Goal: Task Accomplishment & Management: Manage account settings

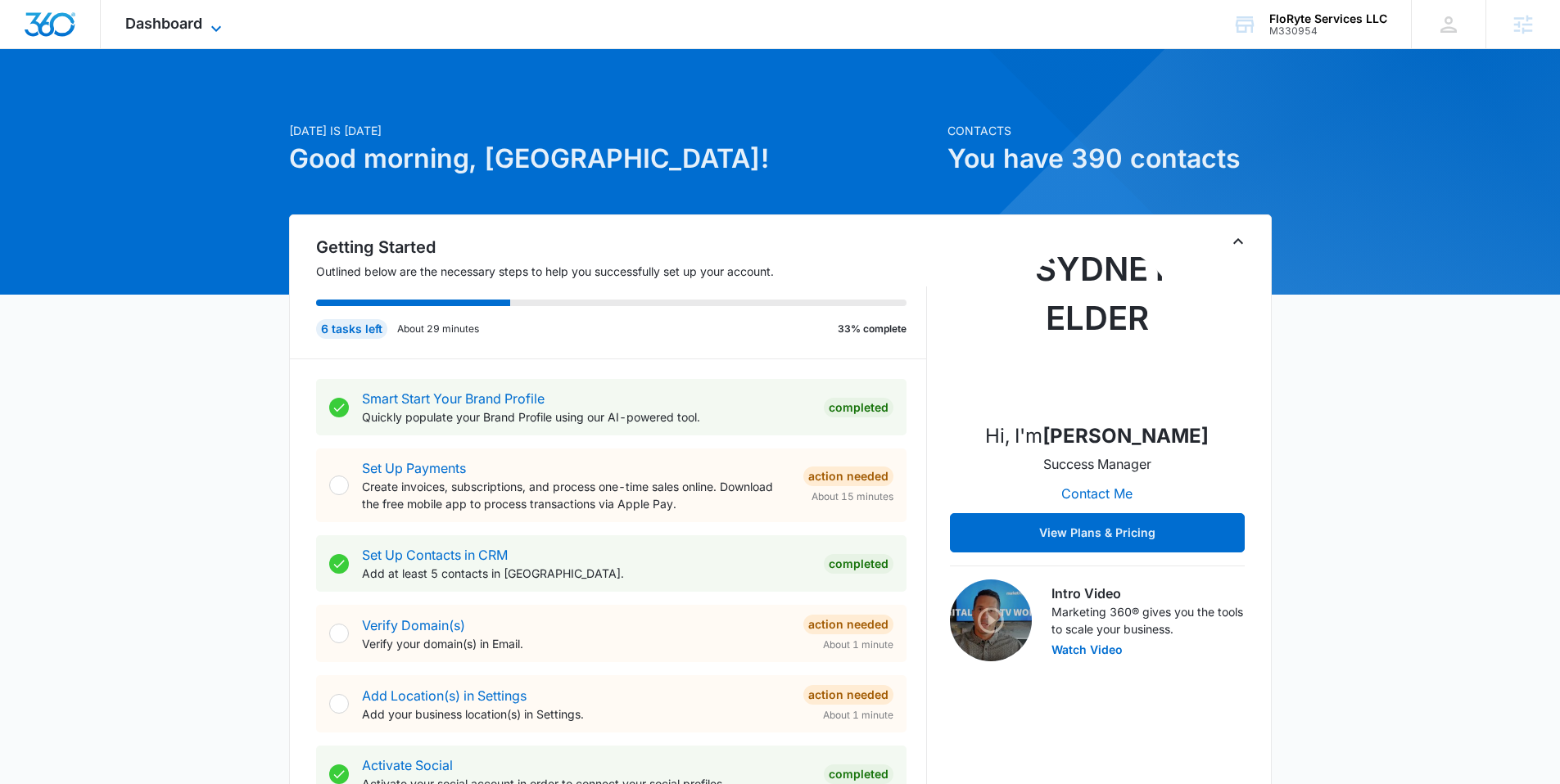
click at [159, 18] on span "Dashboard" at bounding box center [164, 23] width 77 height 17
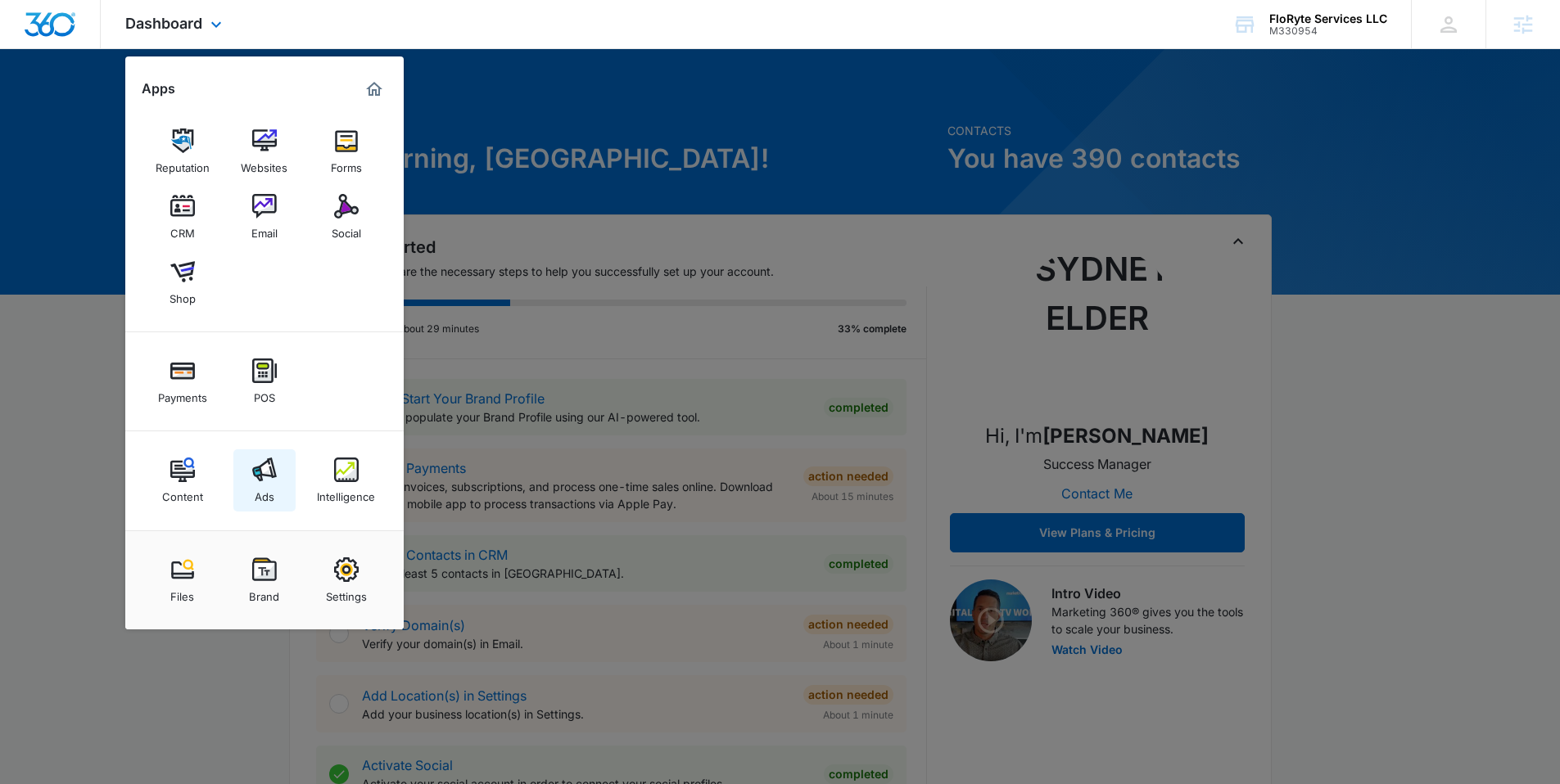
click at [268, 467] on img at bounding box center [264, 469] width 25 height 25
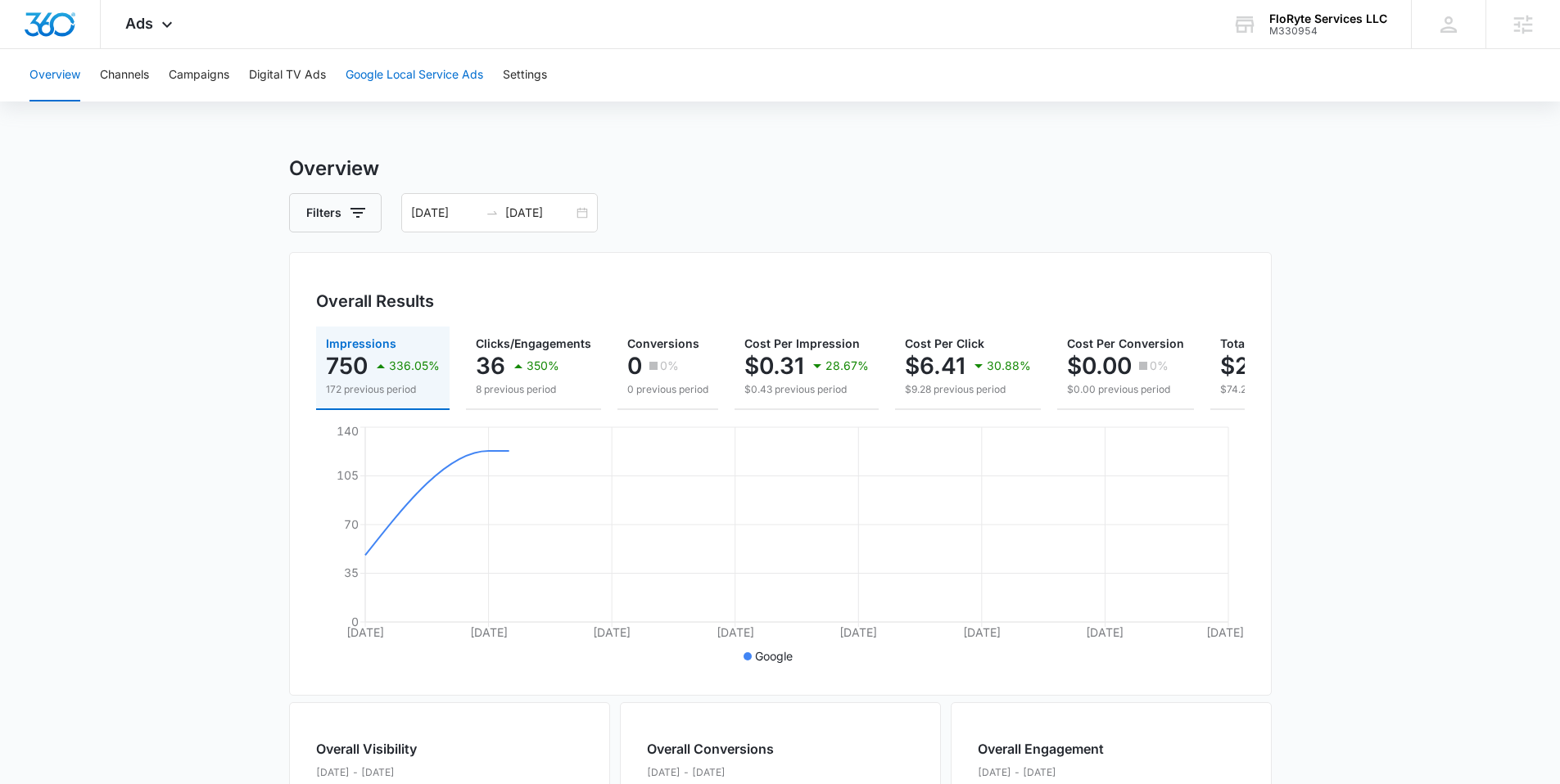
click at [458, 77] on button "Google Local Service Ads" at bounding box center [415, 75] width 138 height 52
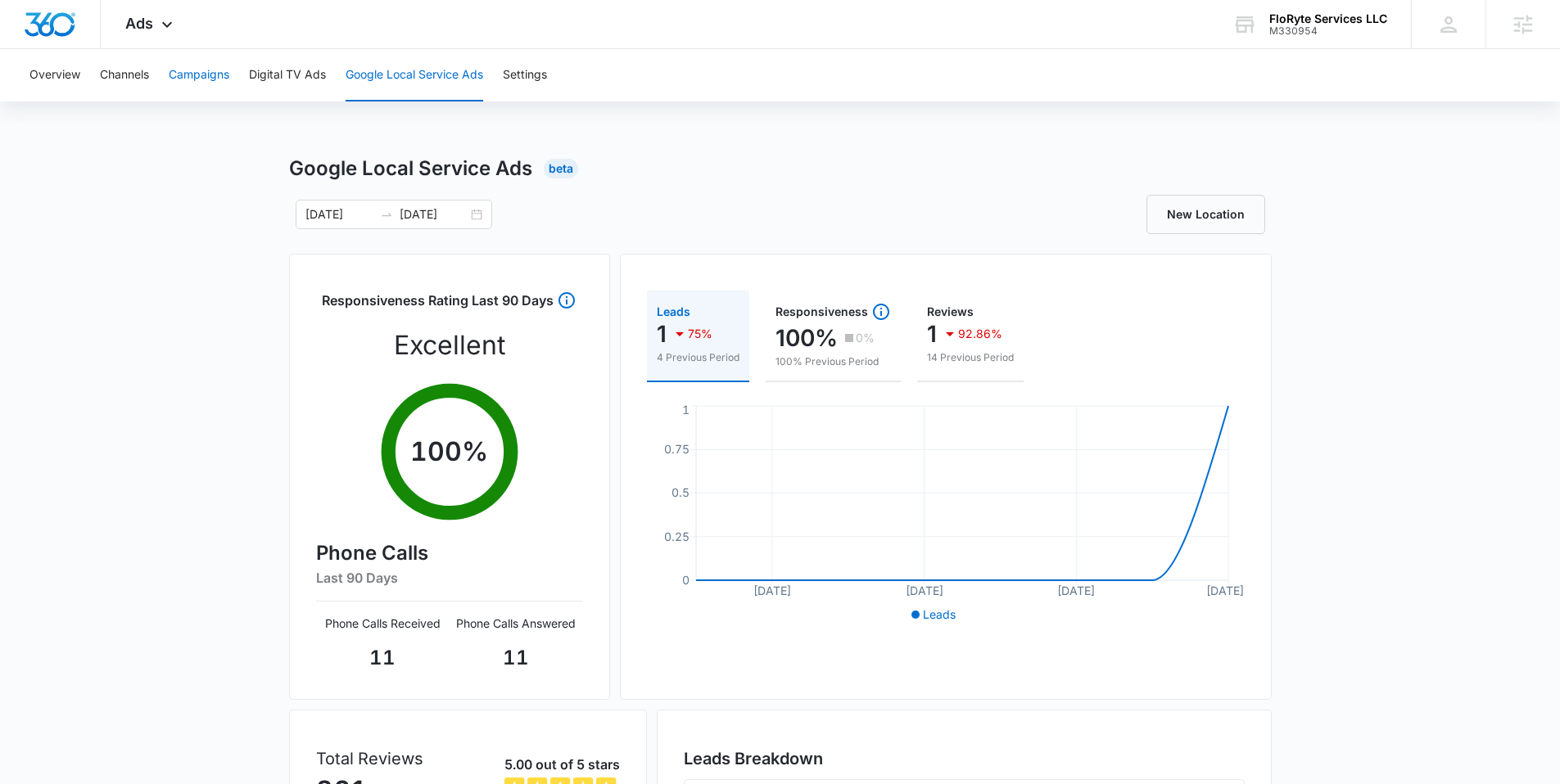
click at [199, 81] on button "Campaigns" at bounding box center [199, 75] width 61 height 52
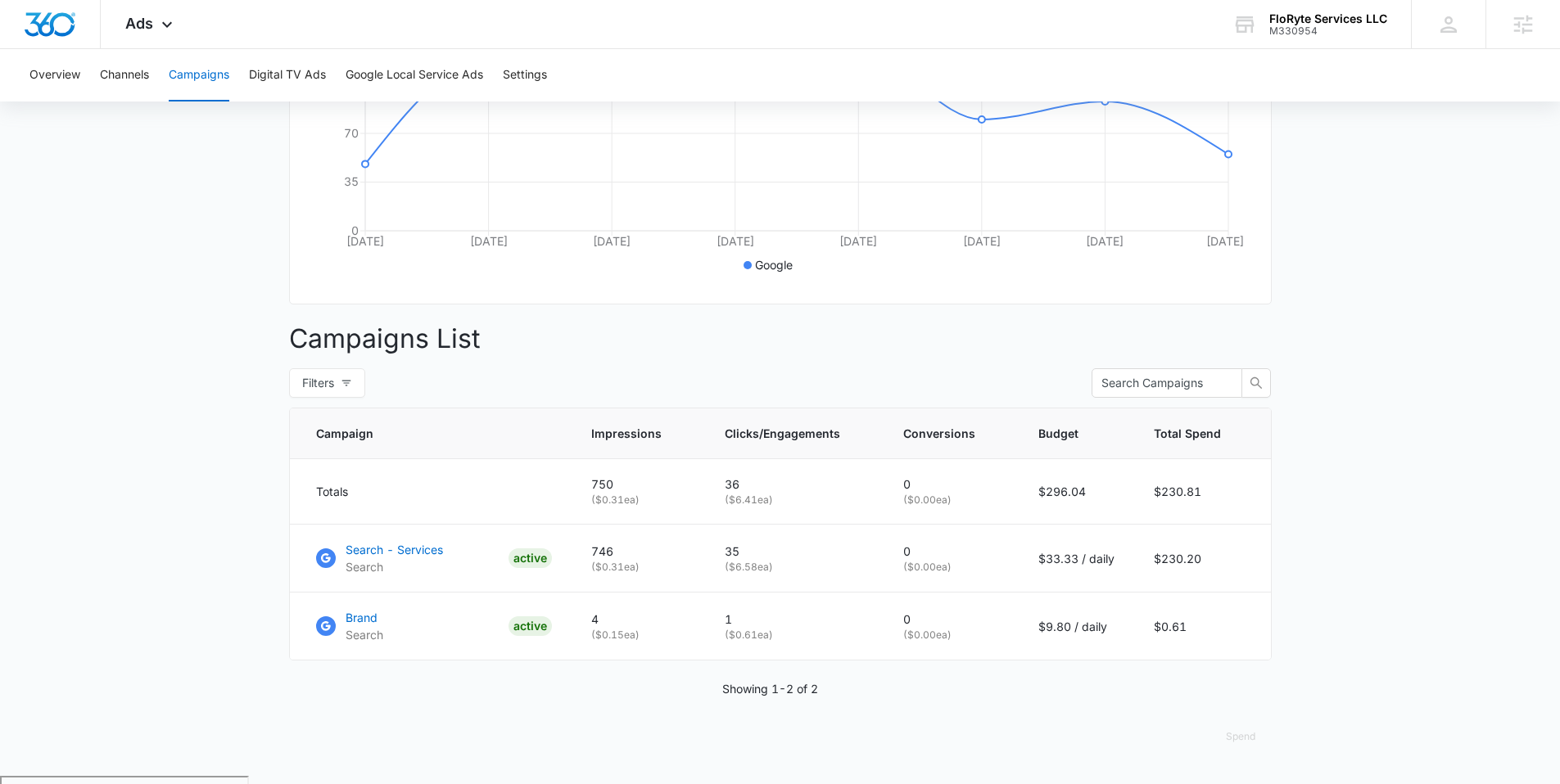
scroll to position [395, 0]
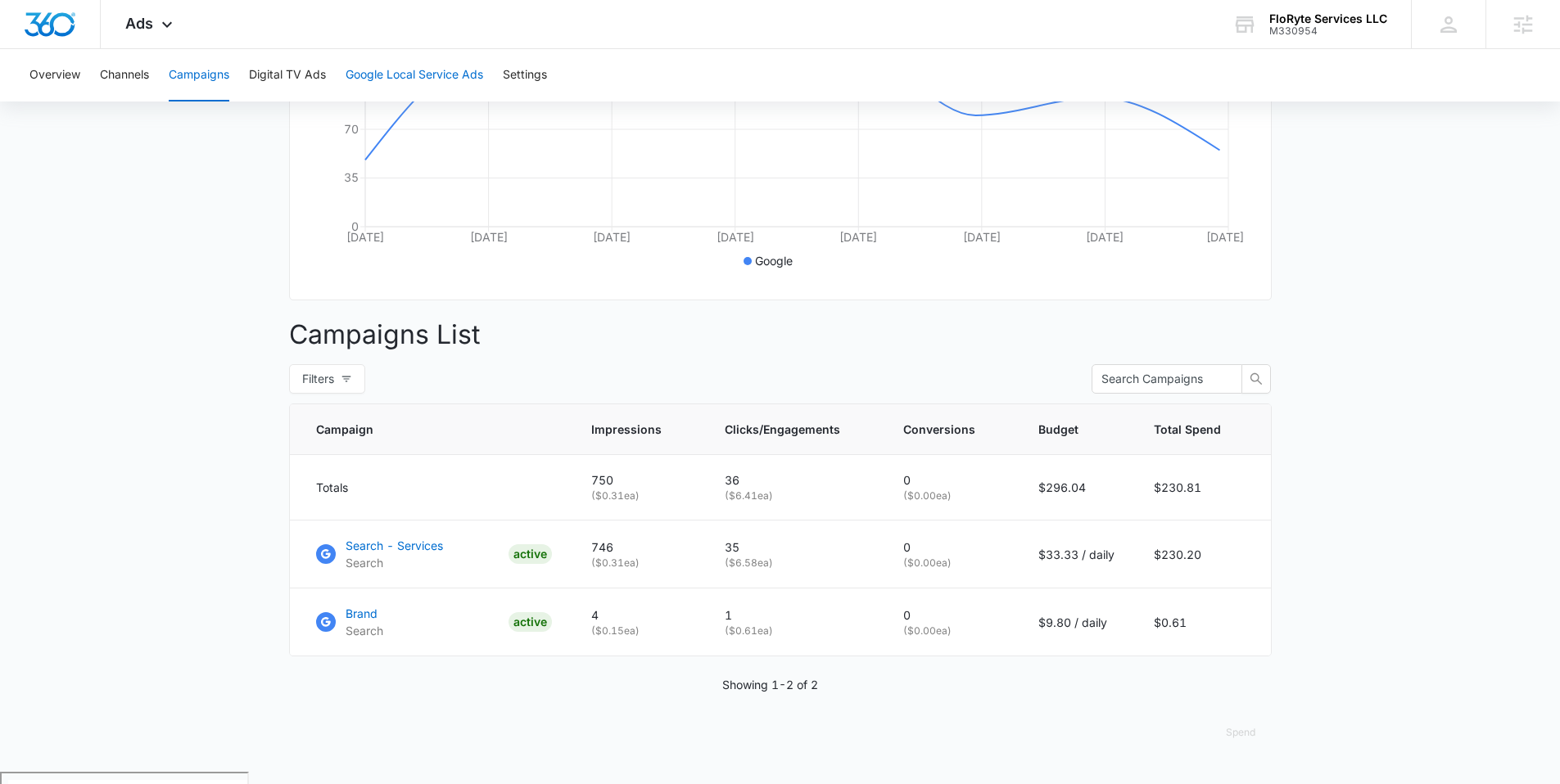
click at [421, 72] on button "Google Local Service Ads" at bounding box center [415, 75] width 138 height 52
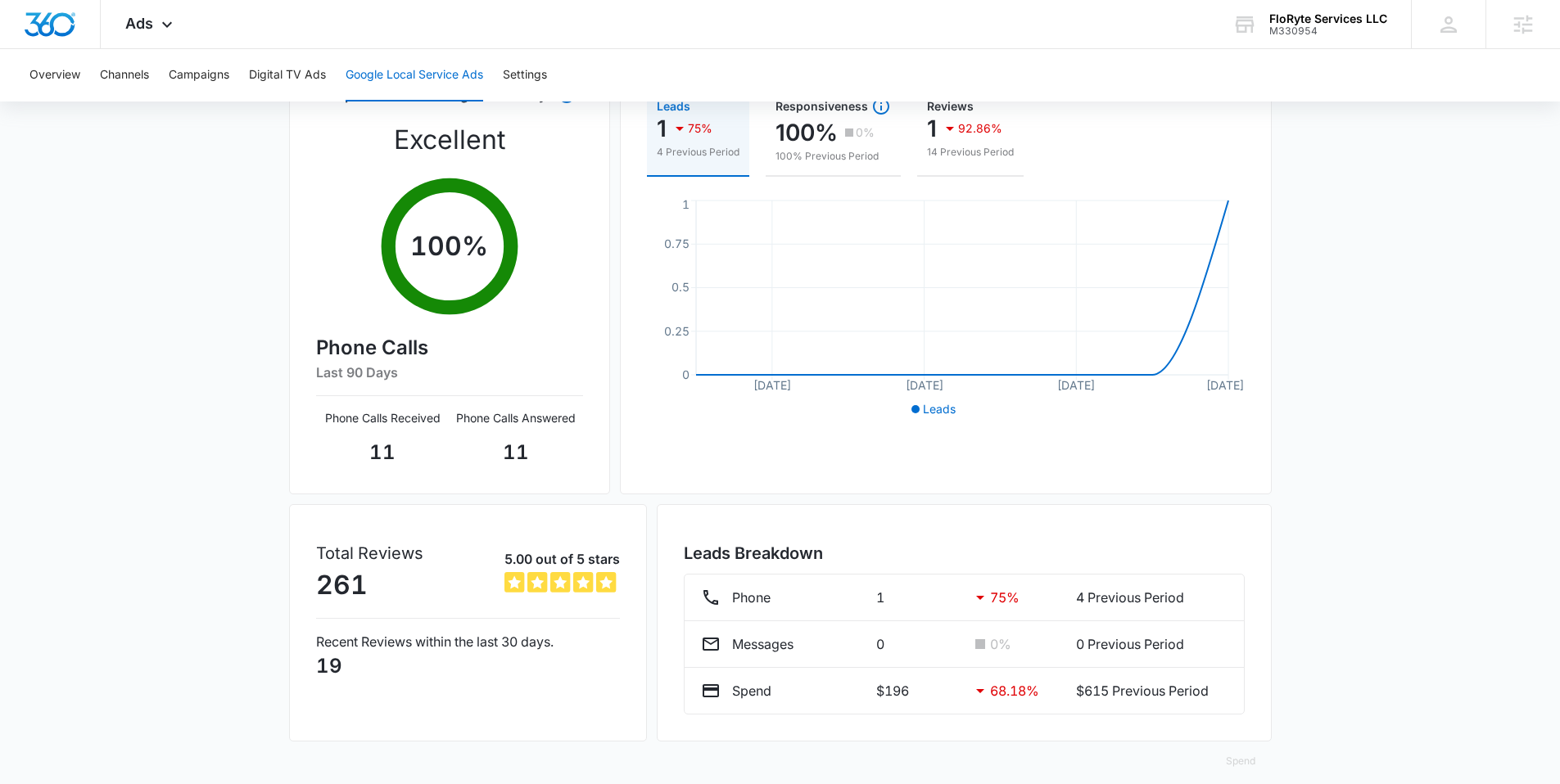
scroll to position [222, 0]
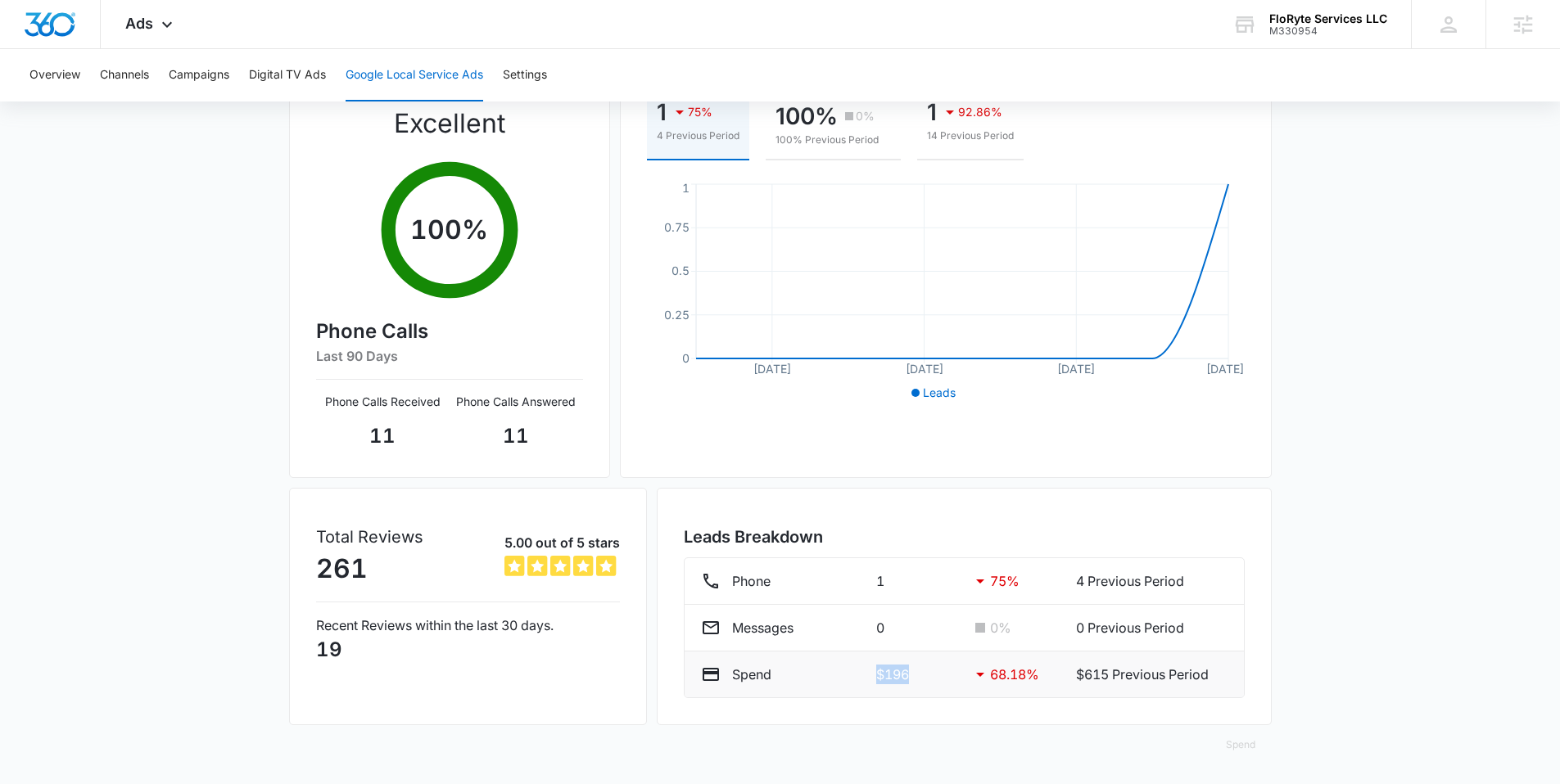
drag, startPoint x: 866, startPoint y: 678, endPoint x: 937, endPoint y: 679, distance: 71.0
click at [937, 679] on div "Spend $196 68.18 % $615 Previous Period" at bounding box center [964, 674] width 526 height 19
click at [937, 679] on p "$196" at bounding box center [916, 674] width 81 height 19
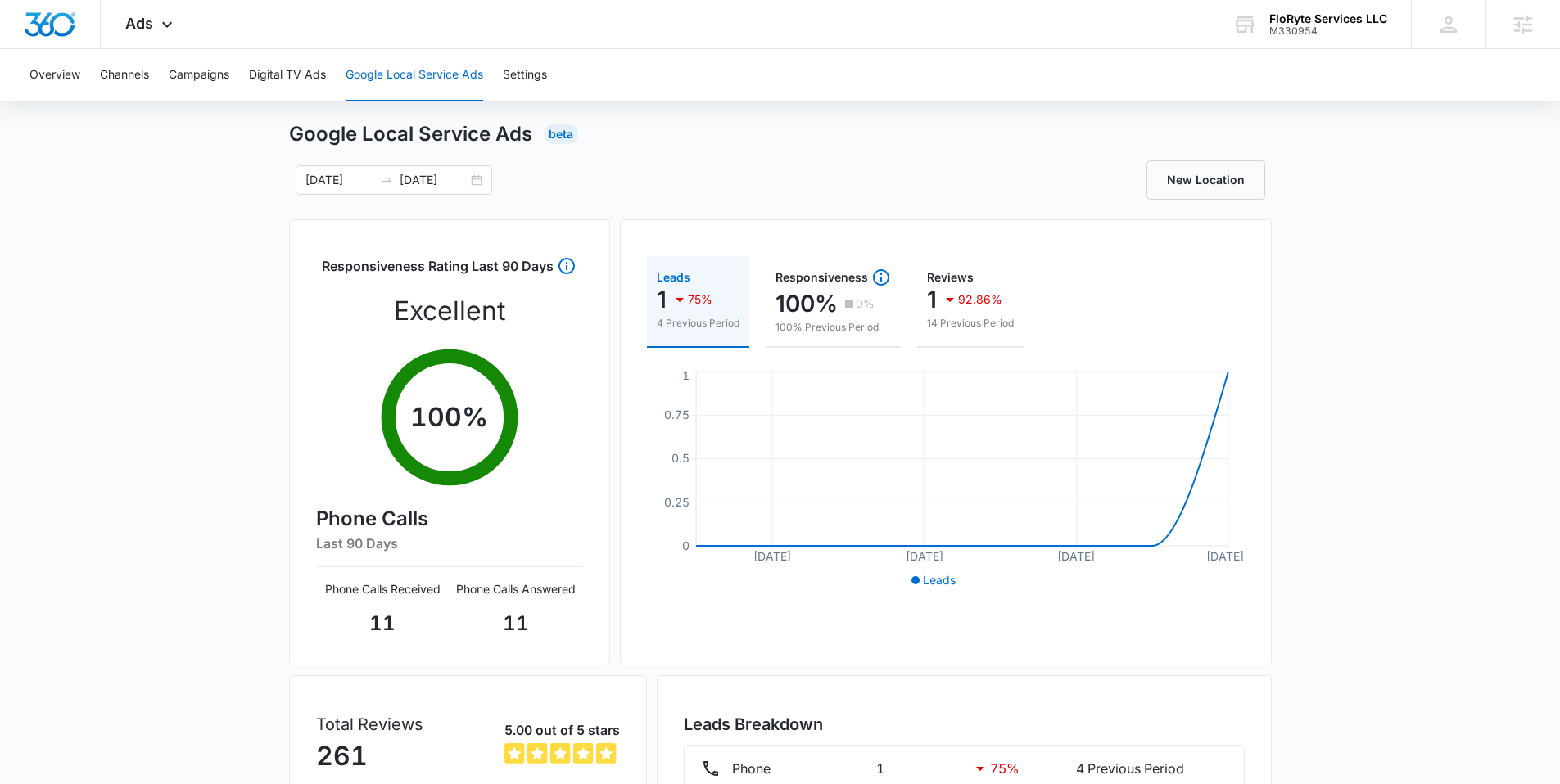
scroll to position [0, 0]
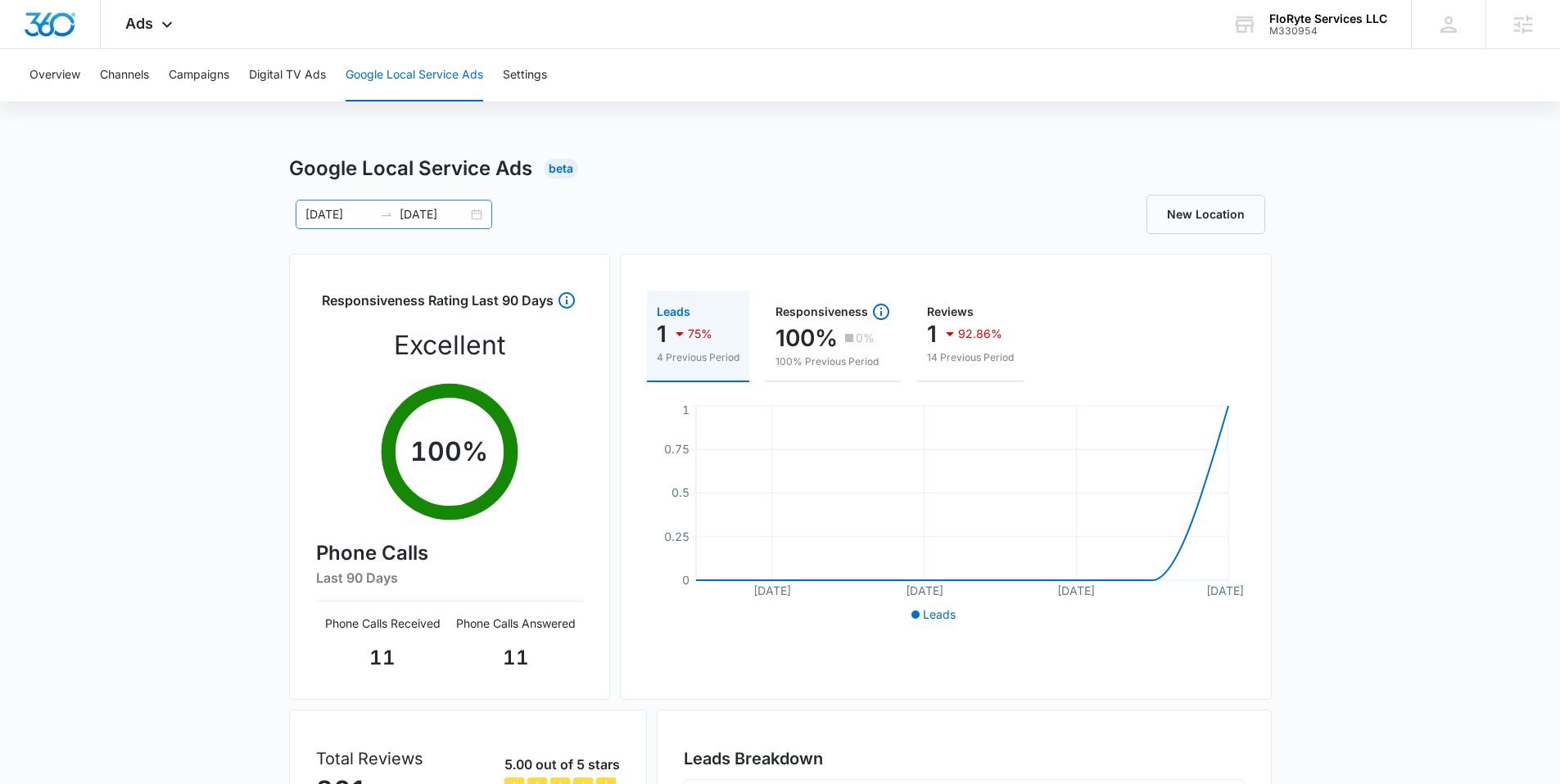
click at [475, 214] on div "09/19/2025 09/26/2025" at bounding box center [393, 215] width 196 height 29
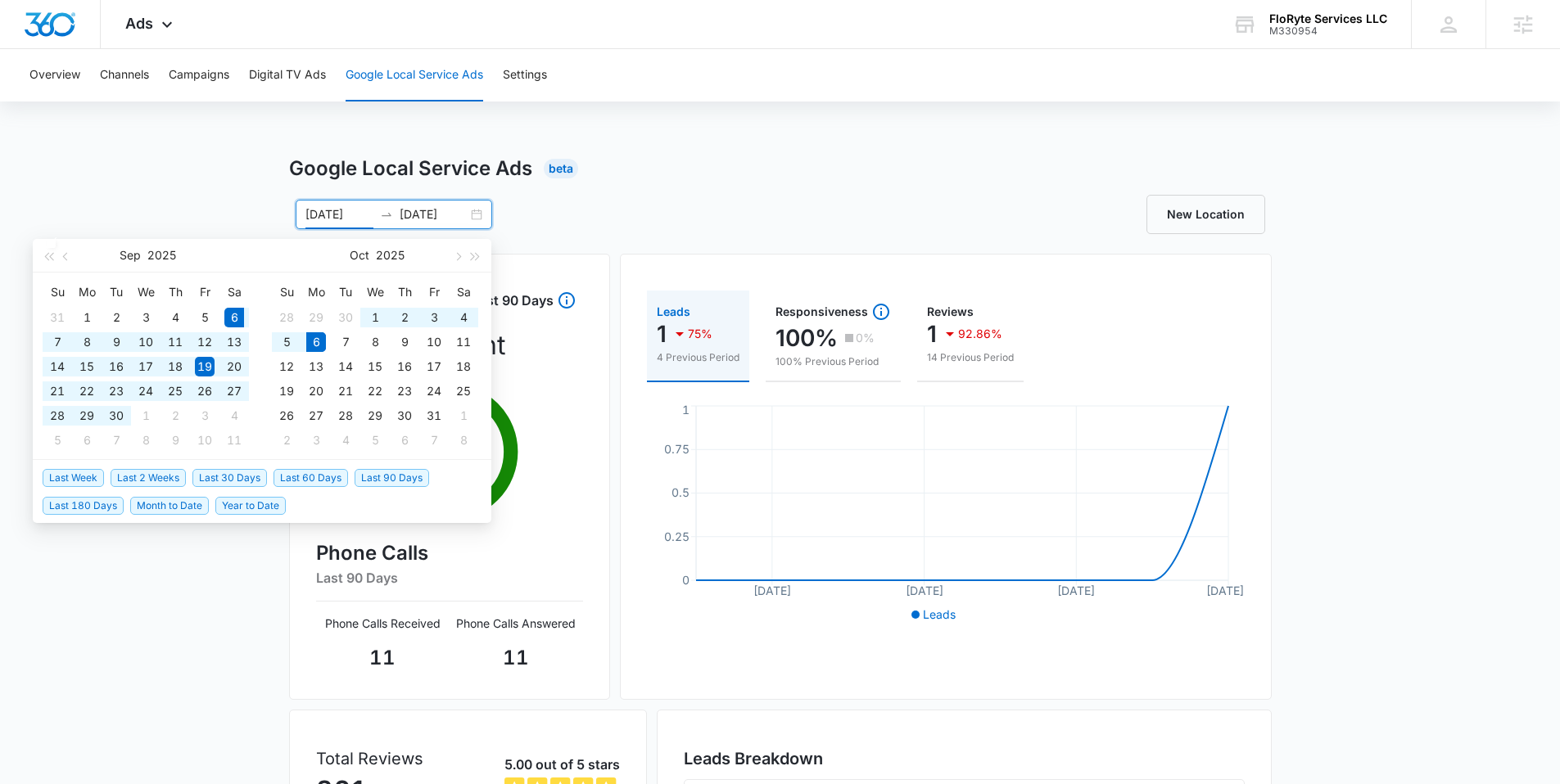
click at [235, 482] on span "Last 30 Days" at bounding box center [229, 479] width 74 height 18
type input "09/06/2025"
type input "10/06/2025"
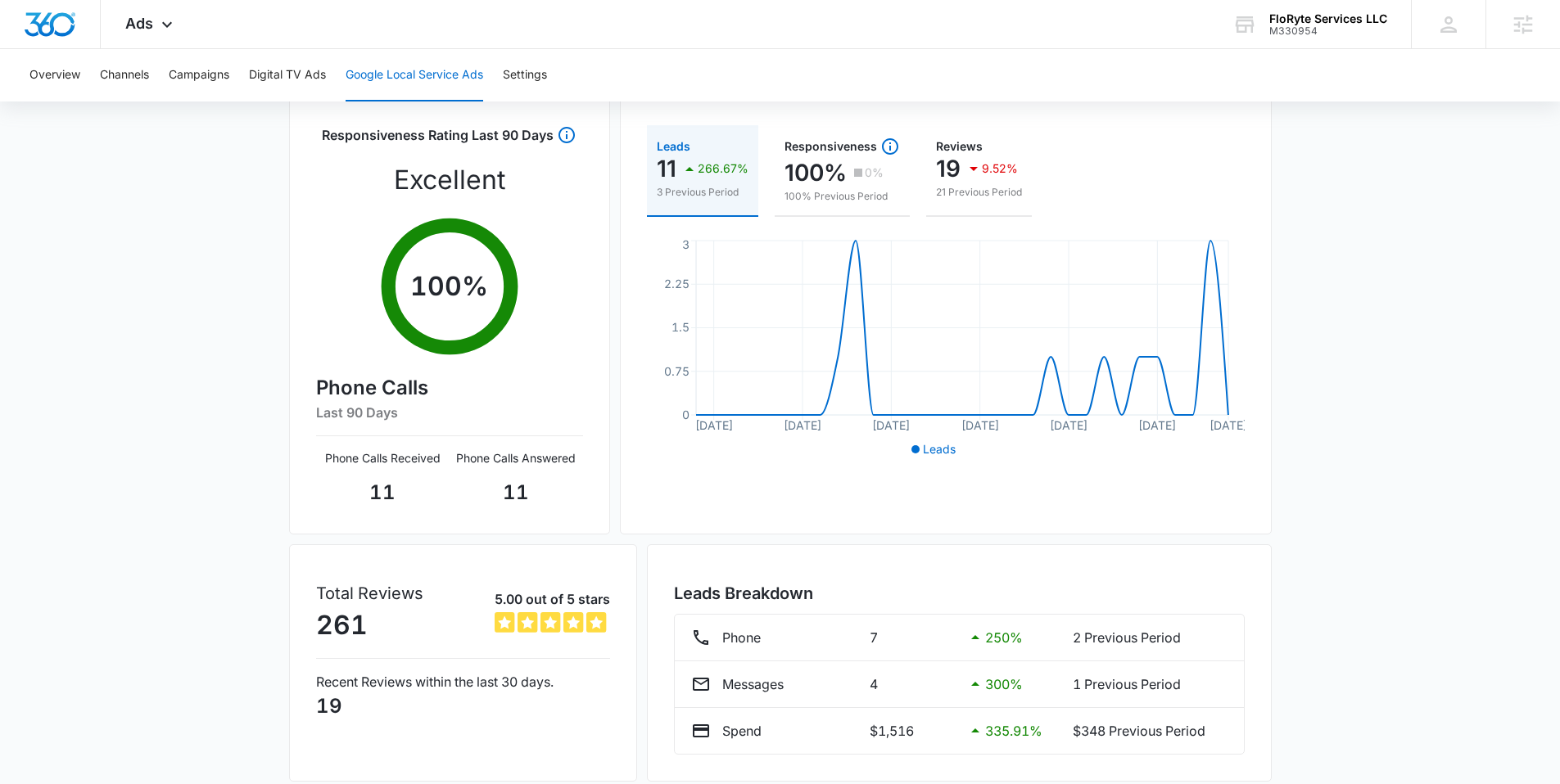
scroll to position [222, 0]
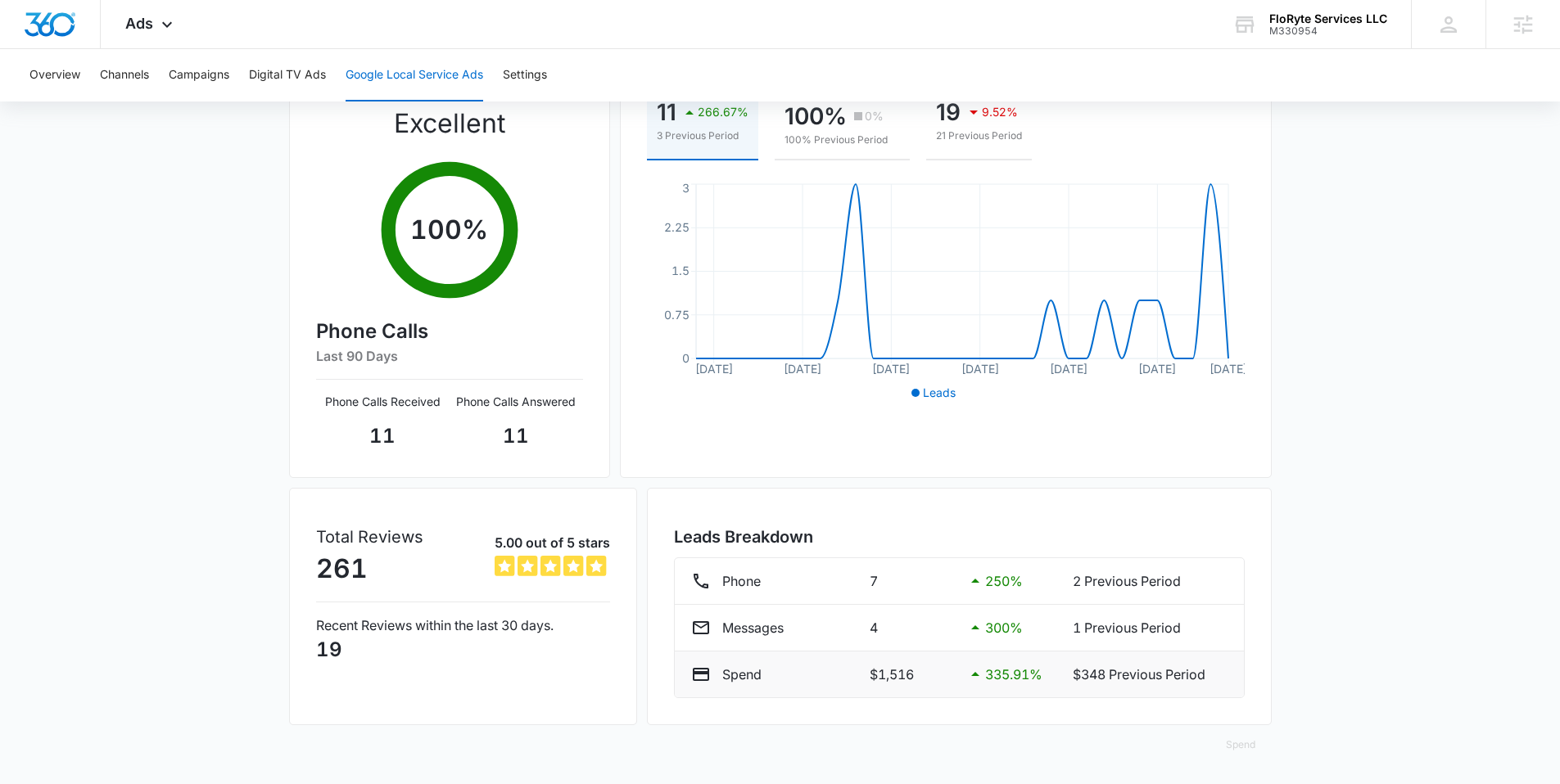
drag, startPoint x: 860, startPoint y: 677, endPoint x: 924, endPoint y: 679, distance: 64.0
click at [947, 678] on div "Spend $1,516 335.91 % $348 Previous Period" at bounding box center [958, 674] width 537 height 19
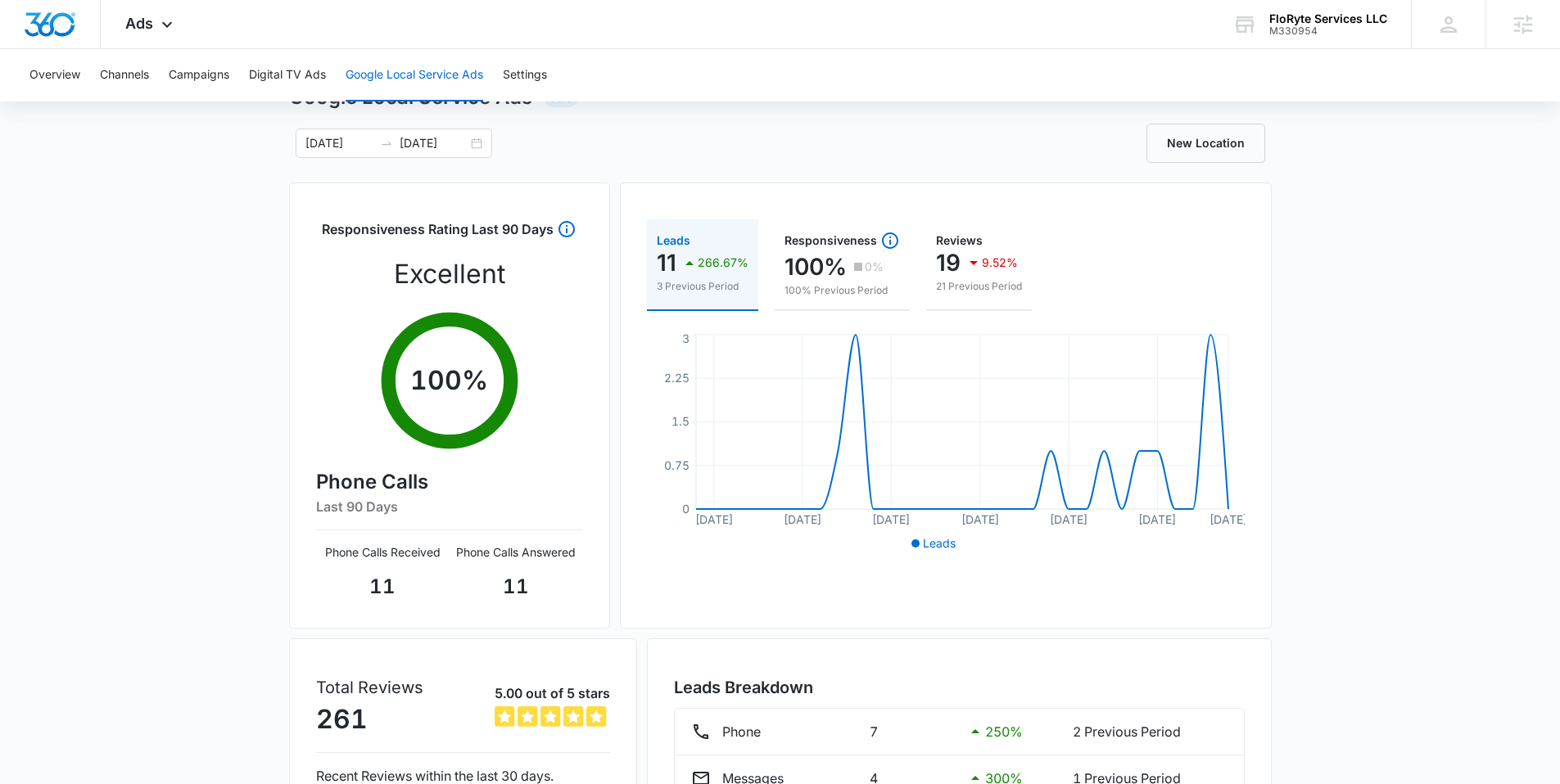
scroll to position [0, 0]
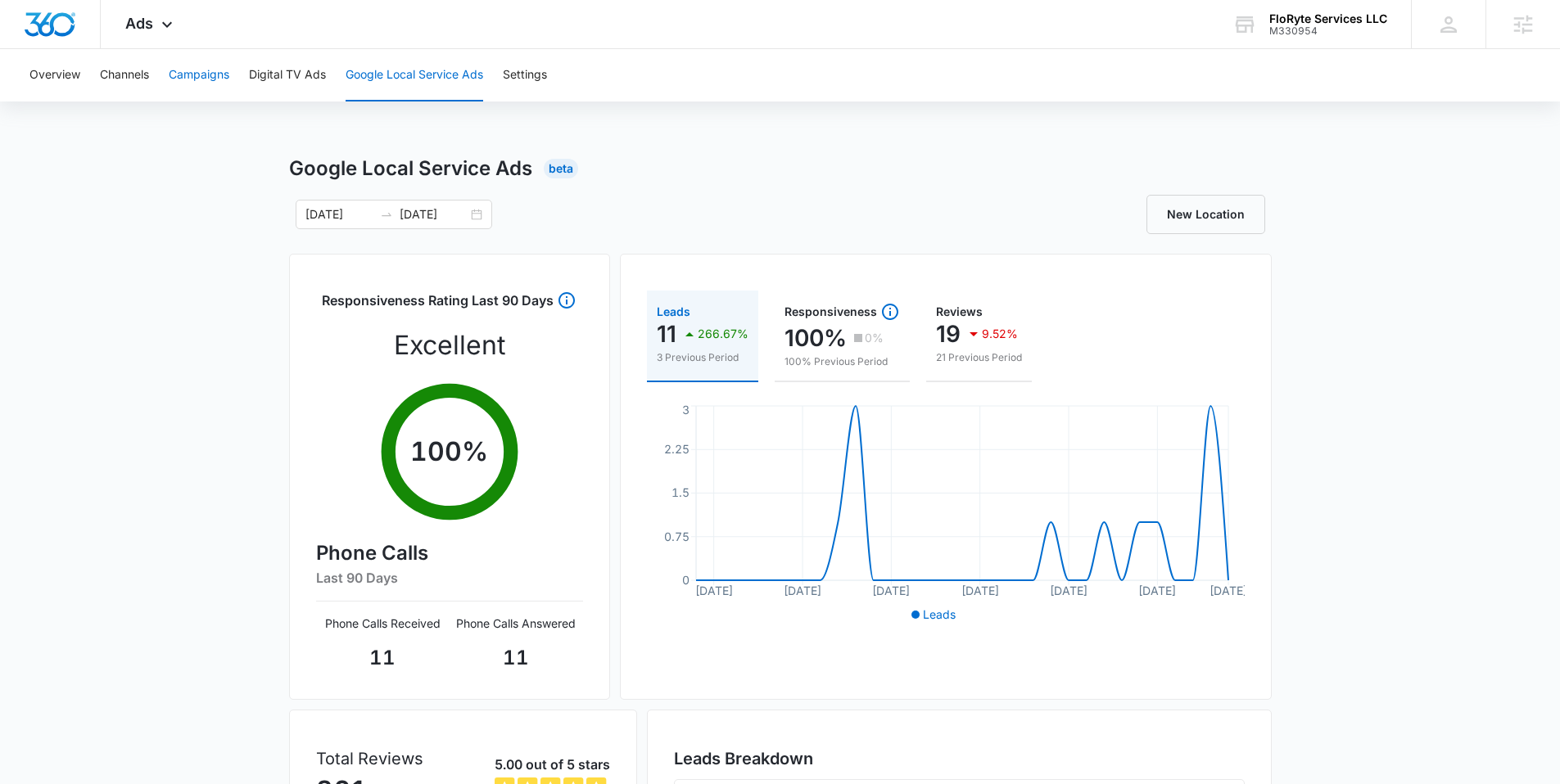
click at [209, 79] on button "Campaigns" at bounding box center [199, 75] width 61 height 52
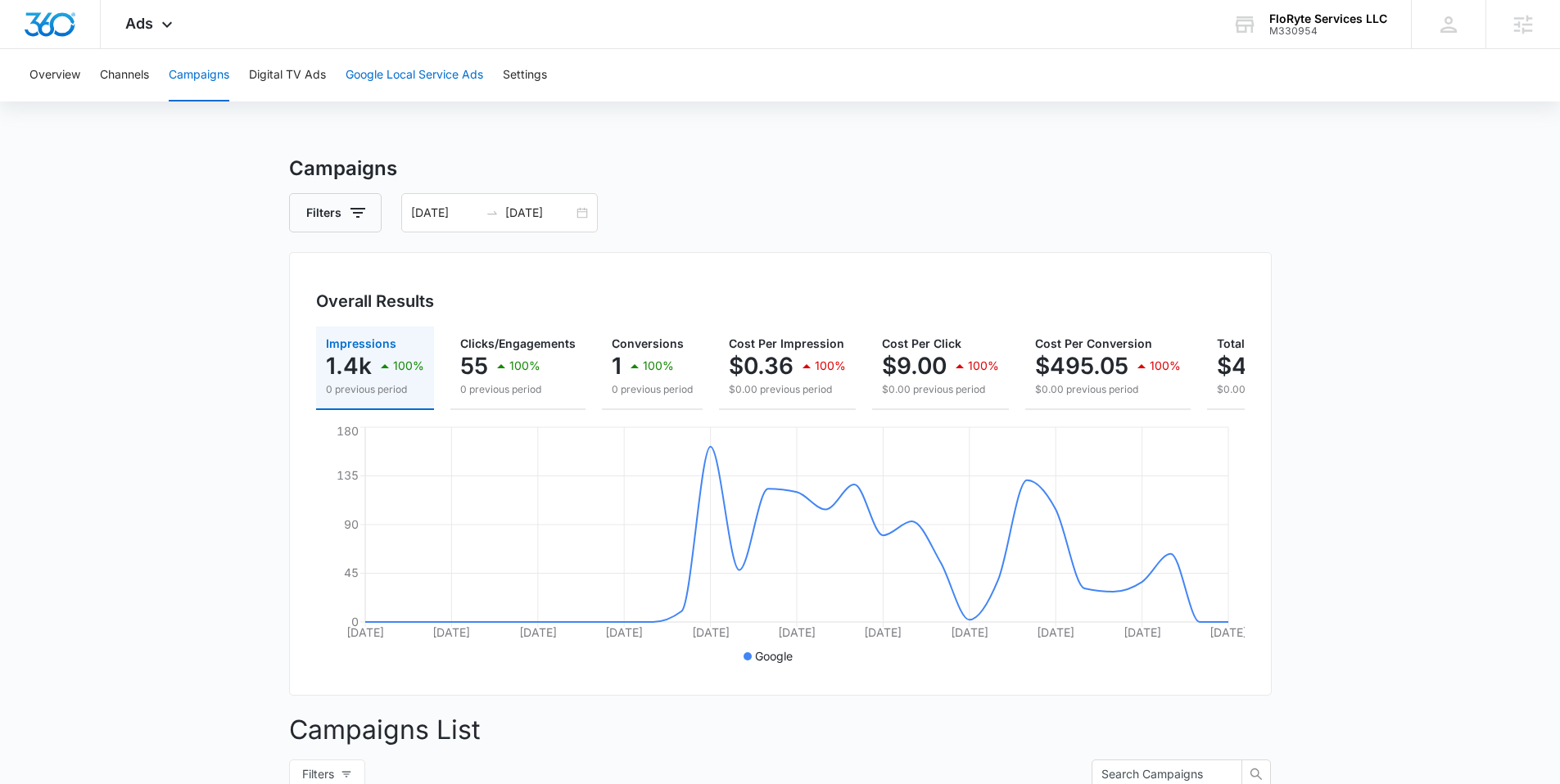
click at [371, 71] on button "Google Local Service Ads" at bounding box center [415, 75] width 138 height 52
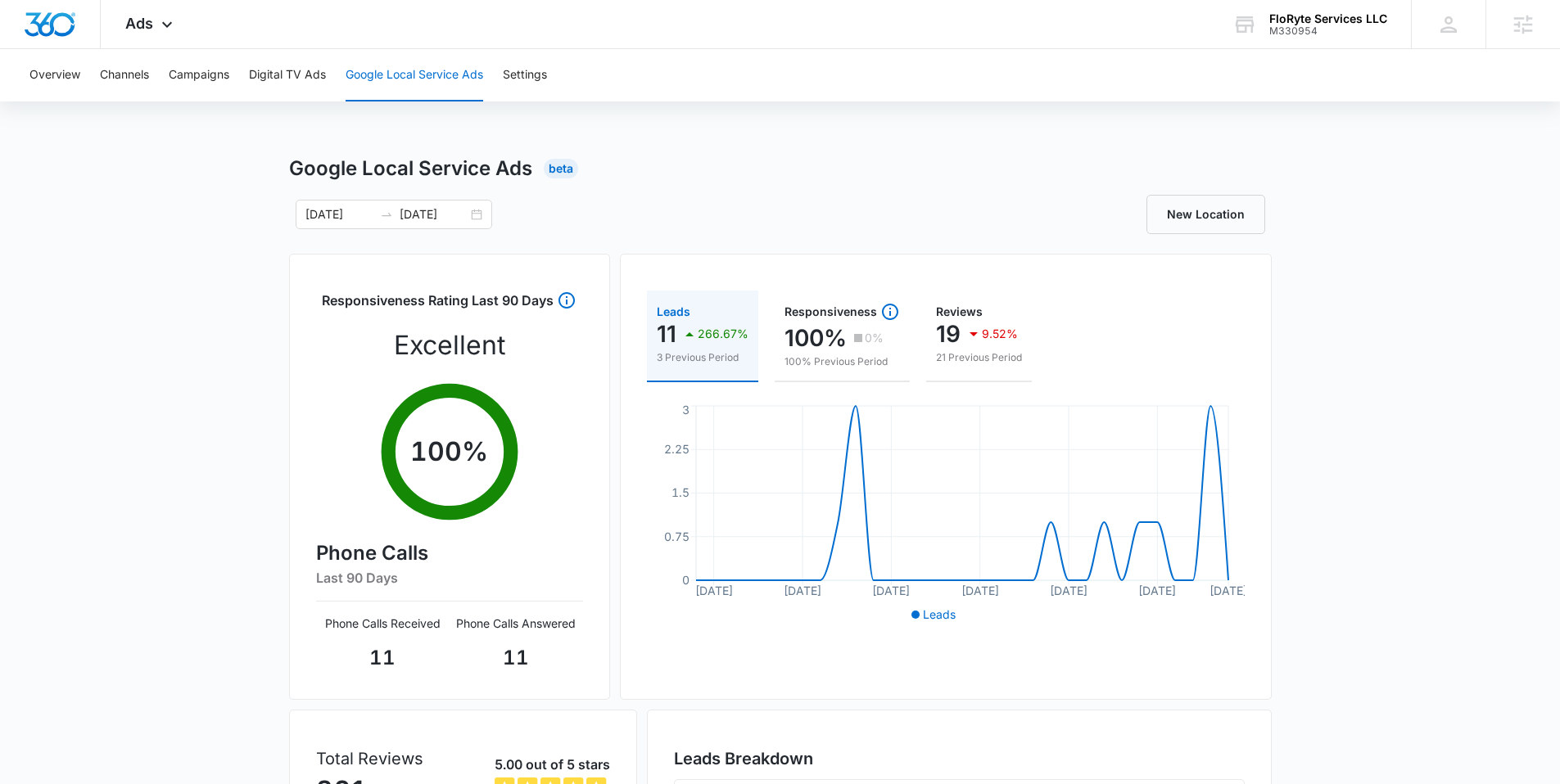
click at [684, 311] on div "Leads" at bounding box center [703, 312] width 92 height 11
click at [680, 312] on div "Leads" at bounding box center [703, 312] width 92 height 11
click at [407, 627] on p "Phone Calls Received" at bounding box center [383, 623] width 134 height 17
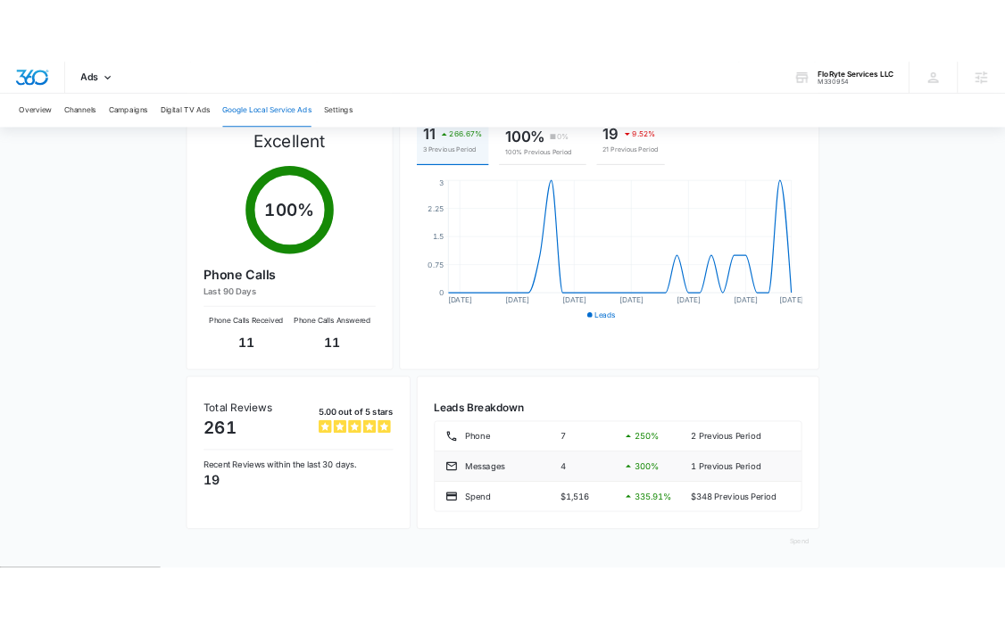
scroll to position [242, 0]
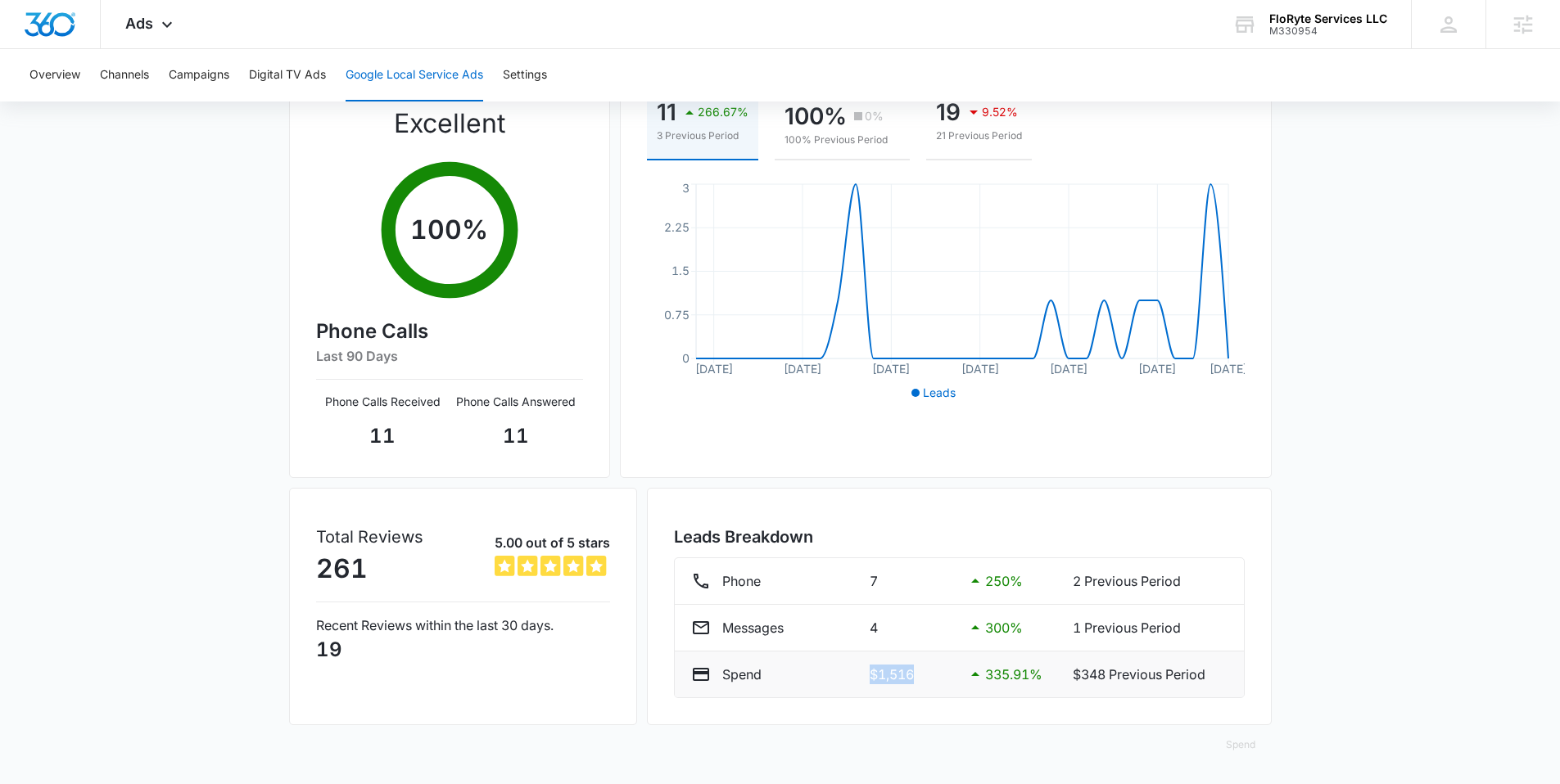
drag, startPoint x: 867, startPoint y: 679, endPoint x: 955, endPoint y: 681, distance: 88.0
click at [955, 681] on div "Spend $1,516 335.91 % $348 Previous Period" at bounding box center [958, 674] width 537 height 19
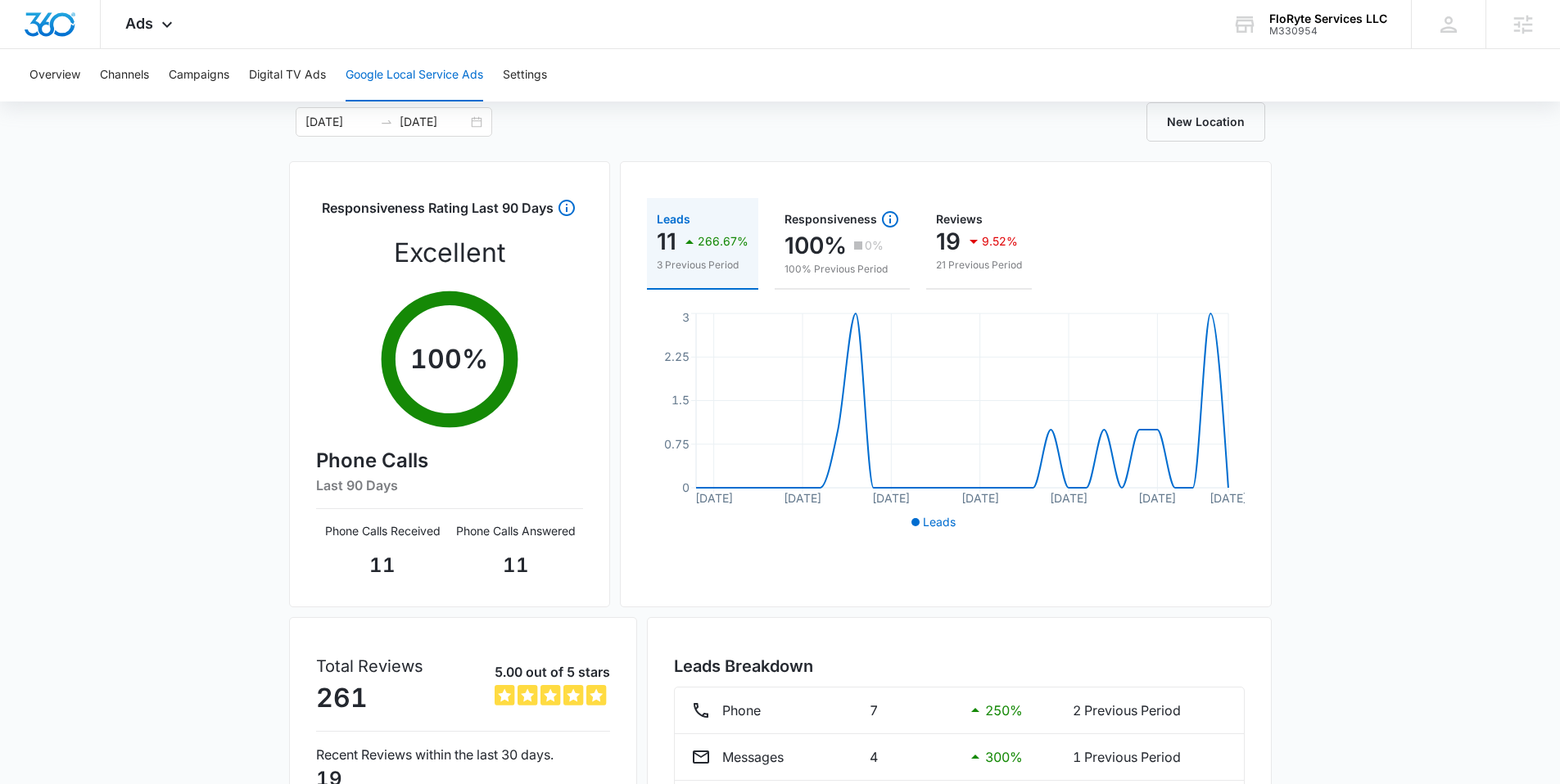
scroll to position [0, 0]
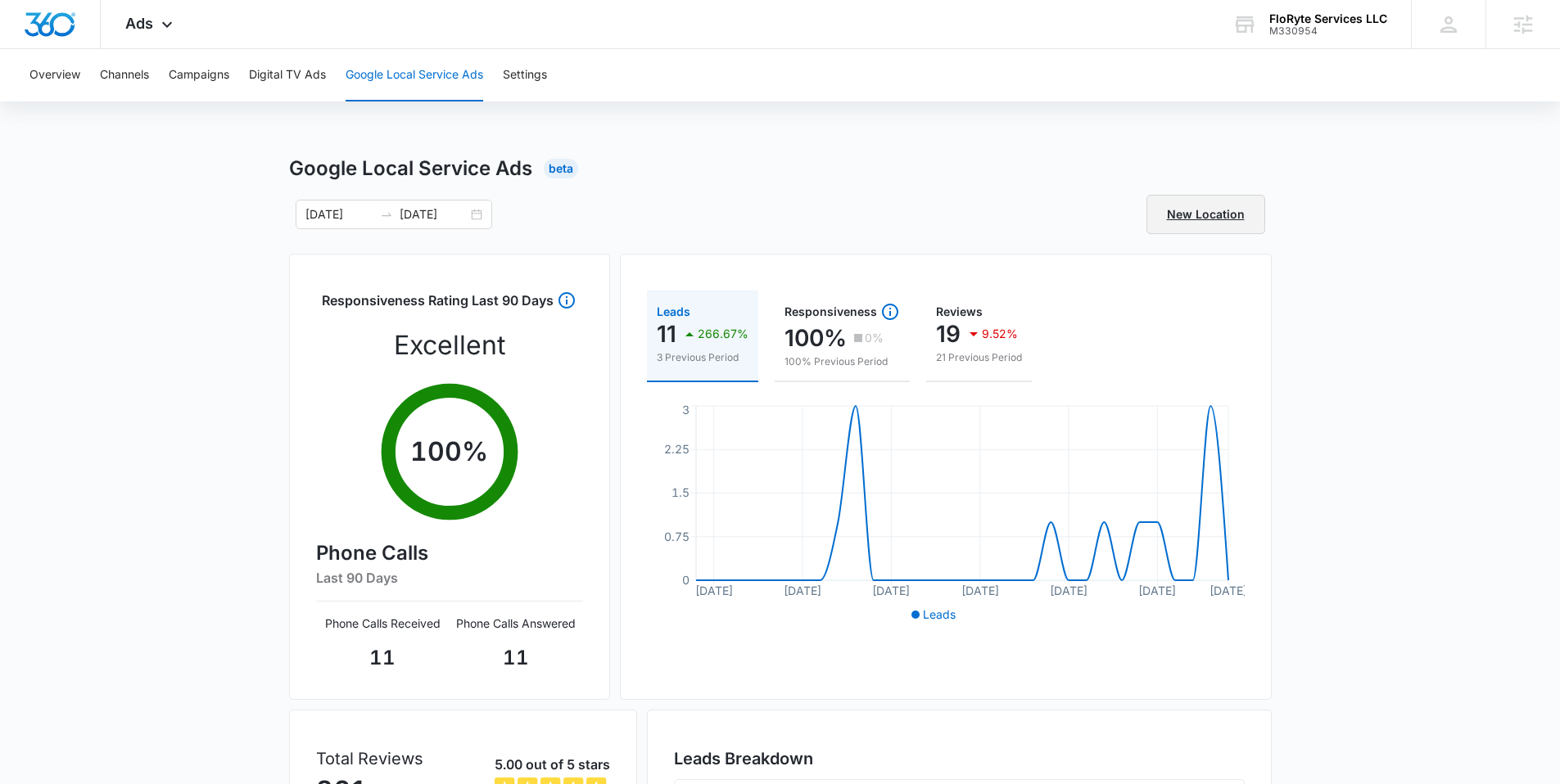
click at [1233, 211] on link "New Location" at bounding box center [1205, 214] width 118 height 39
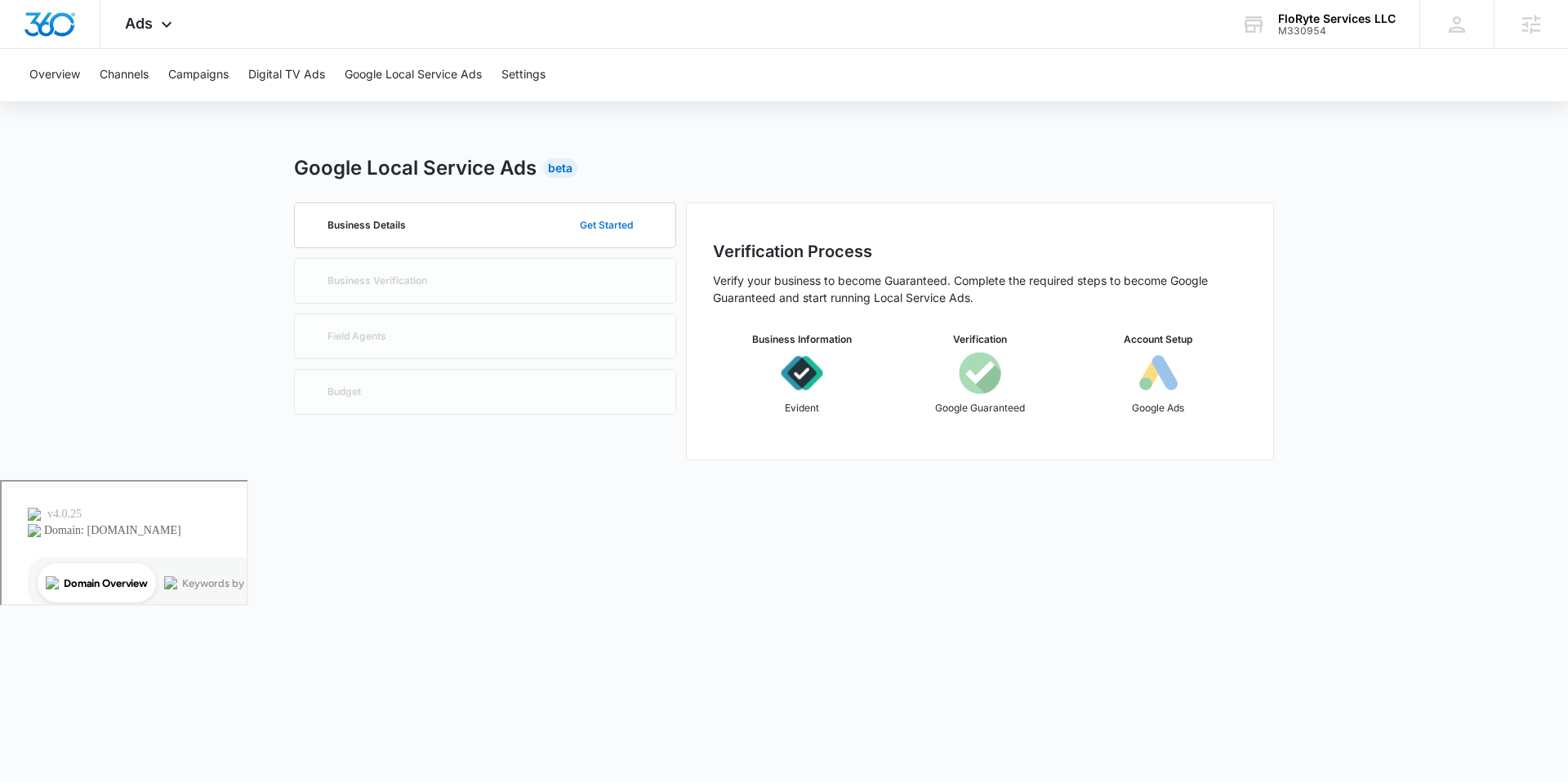
click at [605, 225] on button "Get Started" at bounding box center [607, 225] width 86 height 39
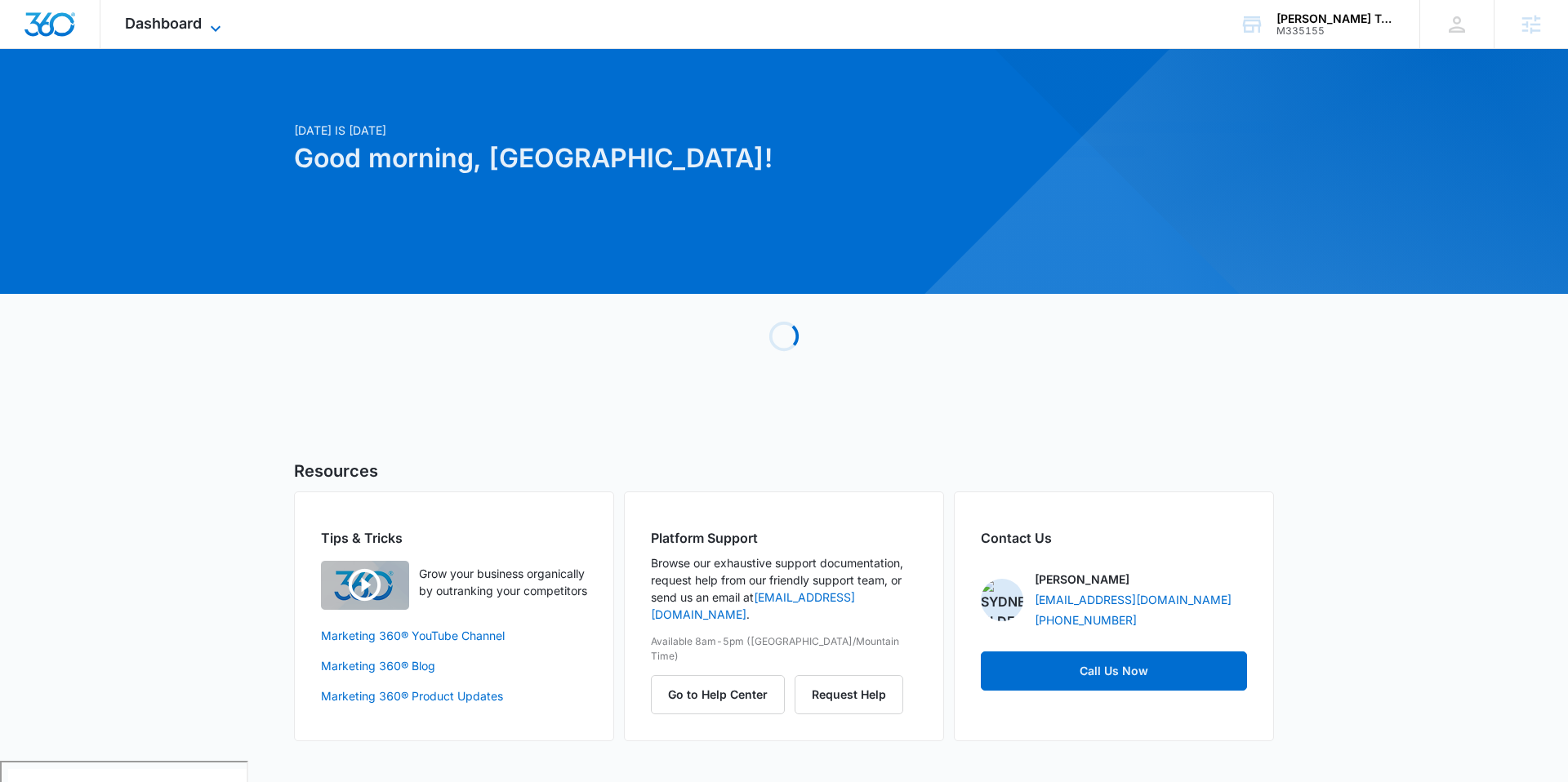
click at [195, 22] on span "Dashboard" at bounding box center [164, 23] width 77 height 17
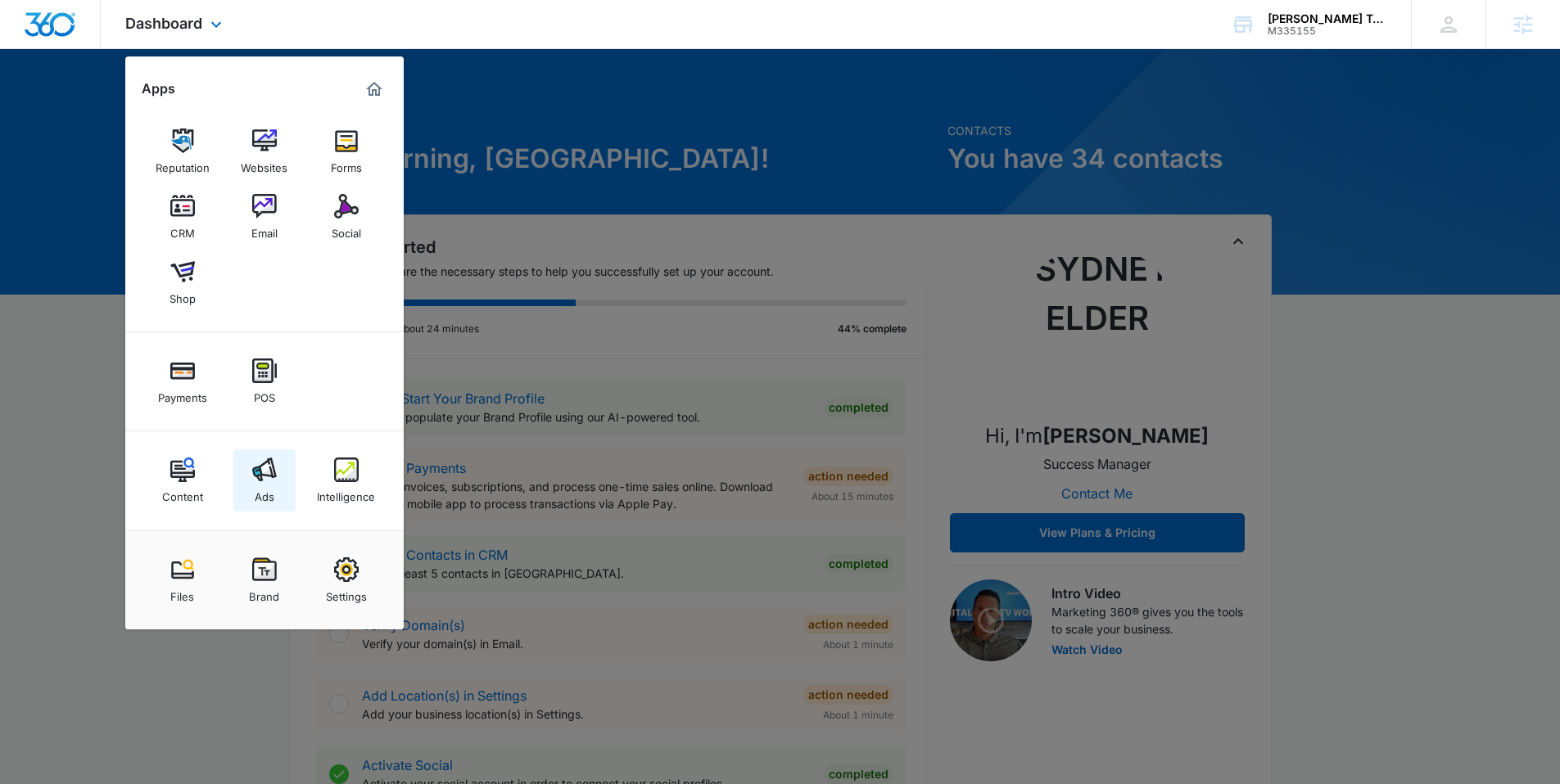
click at [267, 468] on img at bounding box center [264, 469] width 25 height 25
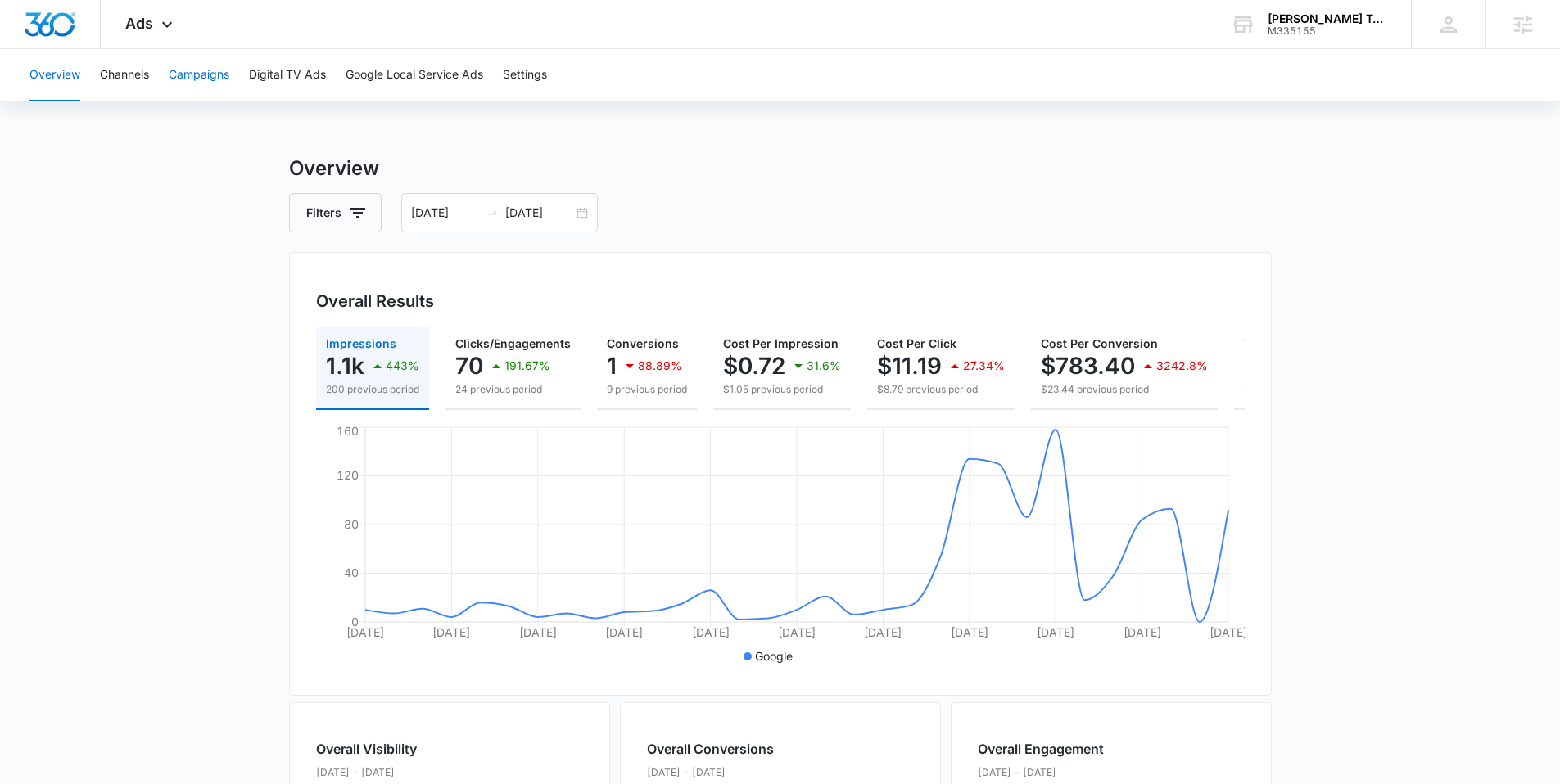
click at [175, 76] on button "Campaigns" at bounding box center [199, 75] width 61 height 52
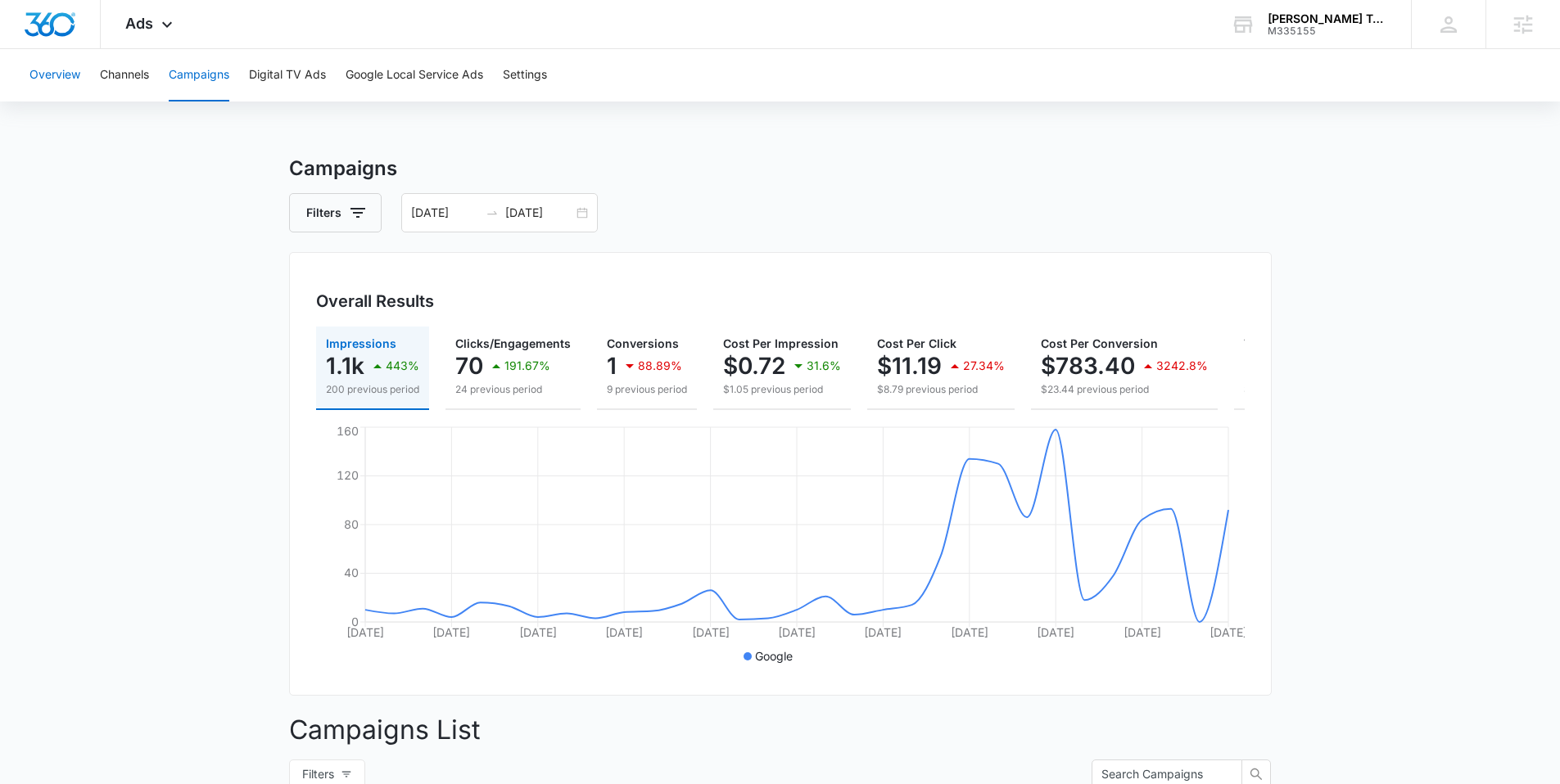
click at [63, 67] on button "Overview" at bounding box center [54, 75] width 50 height 52
